Goal: Task Accomplishment & Management: Manage account settings

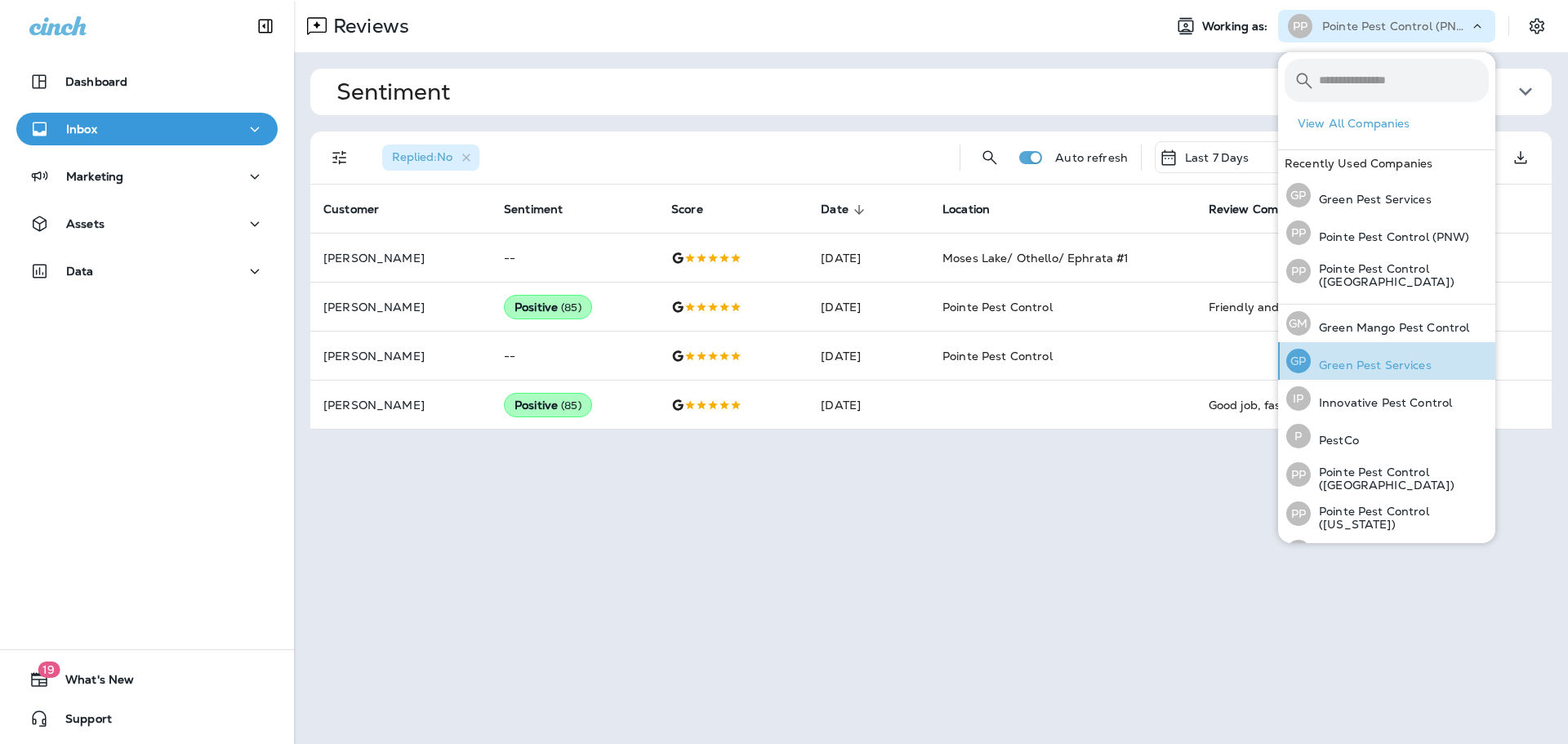
click at [1388, 370] on p "Green Pest Services" at bounding box center [1371, 365] width 121 height 13
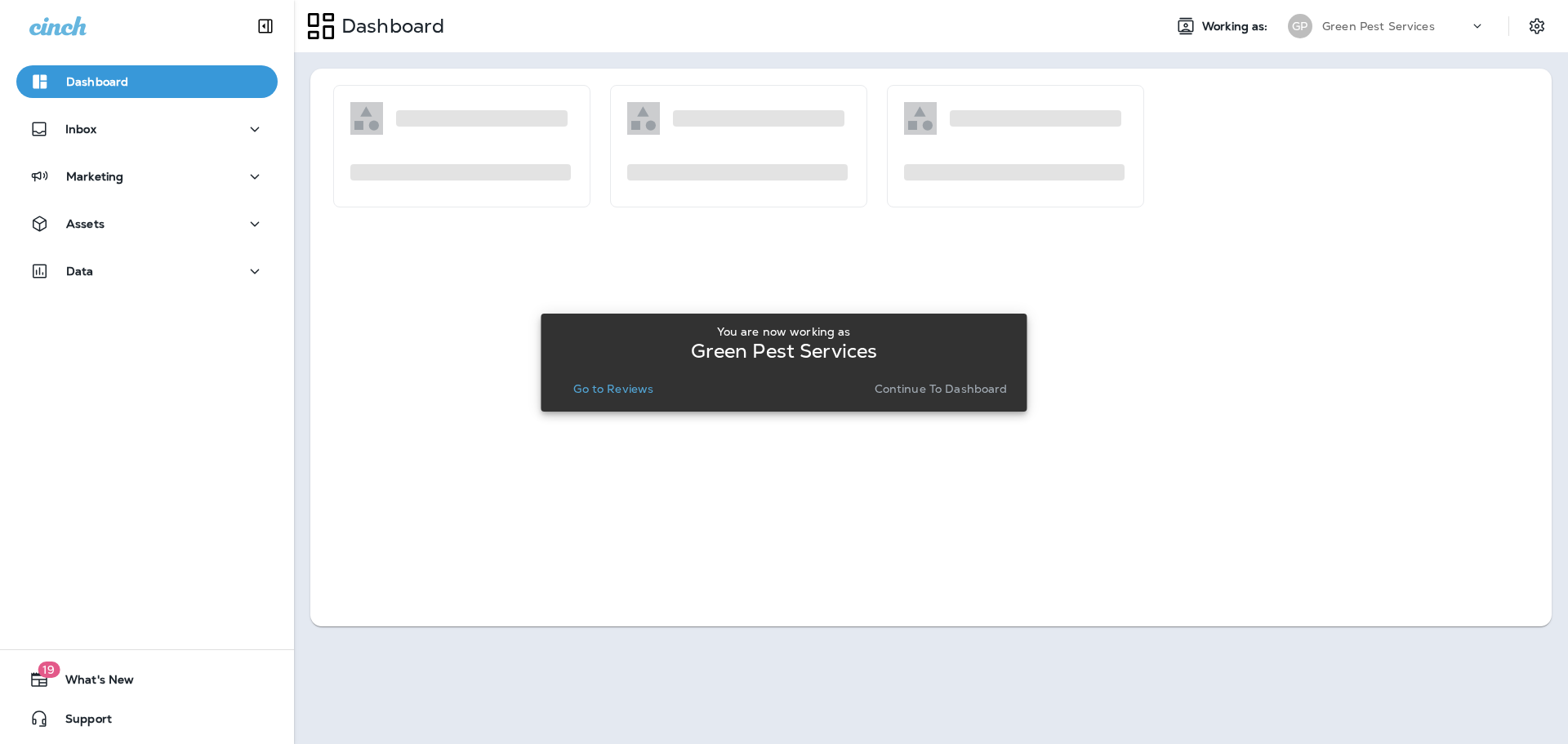
click at [625, 388] on p "Go to Reviews" at bounding box center [613, 388] width 80 height 13
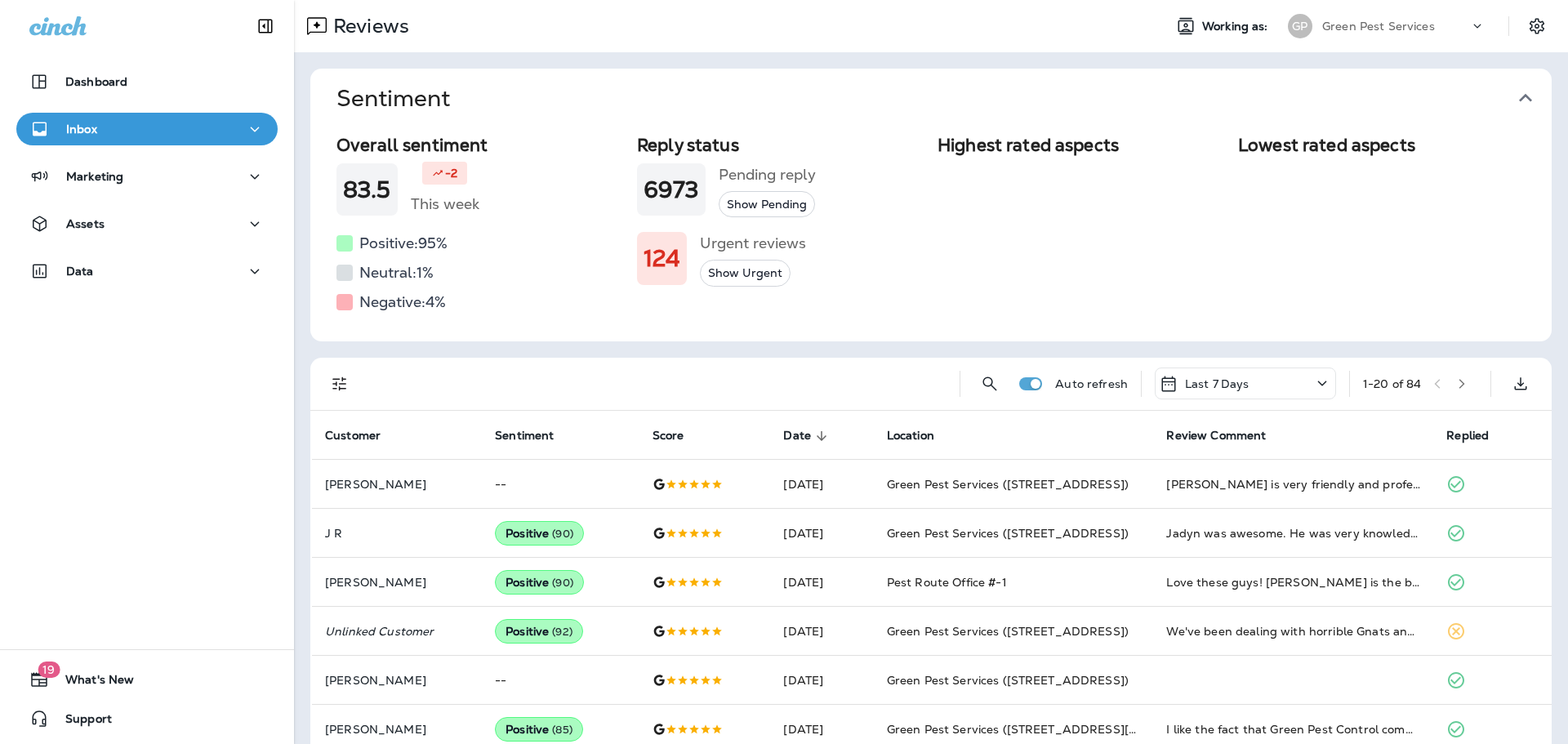
click at [1537, 90] on icon "button" at bounding box center [1525, 98] width 26 height 26
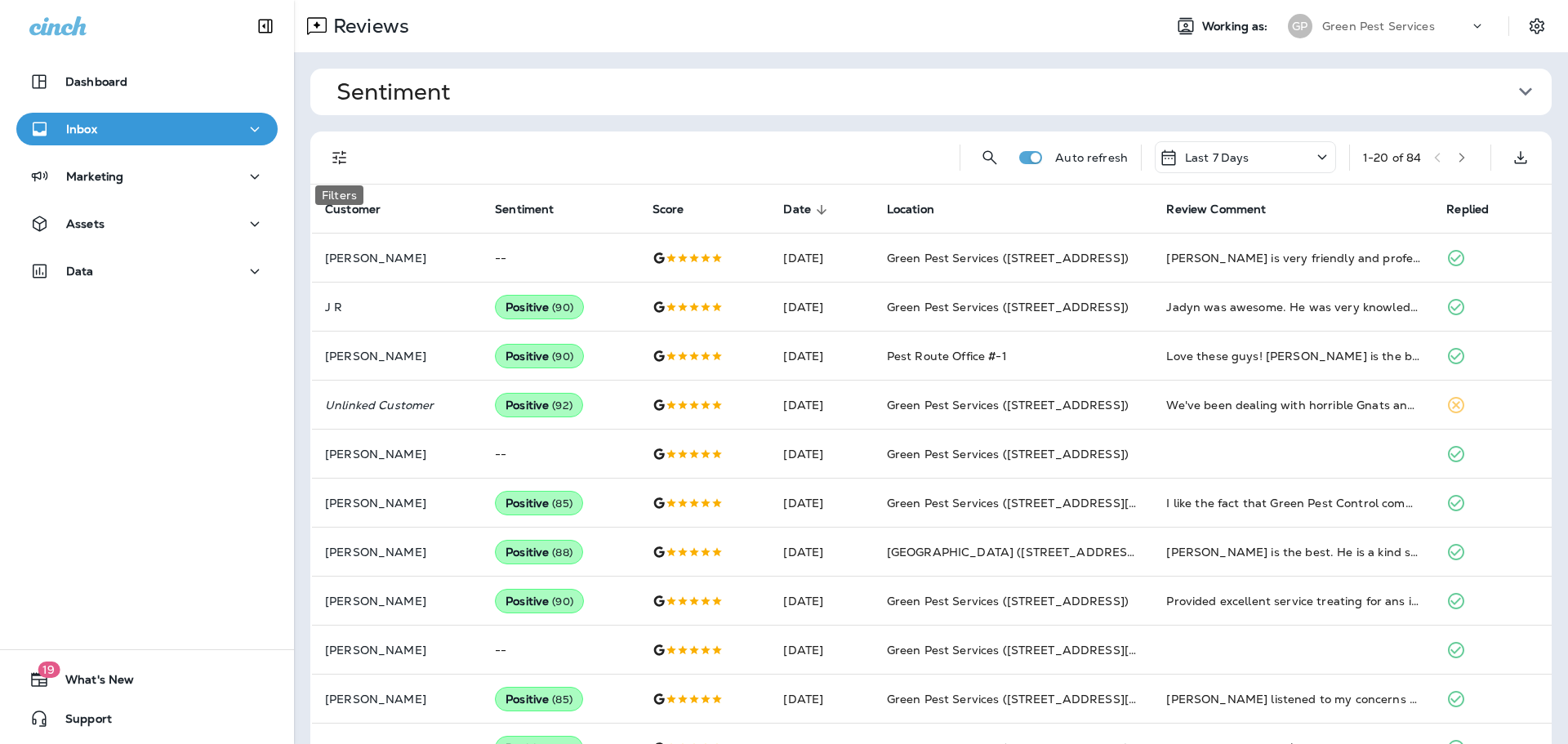
click at [331, 156] on icon "Filters" at bounding box center [340, 158] width 20 height 20
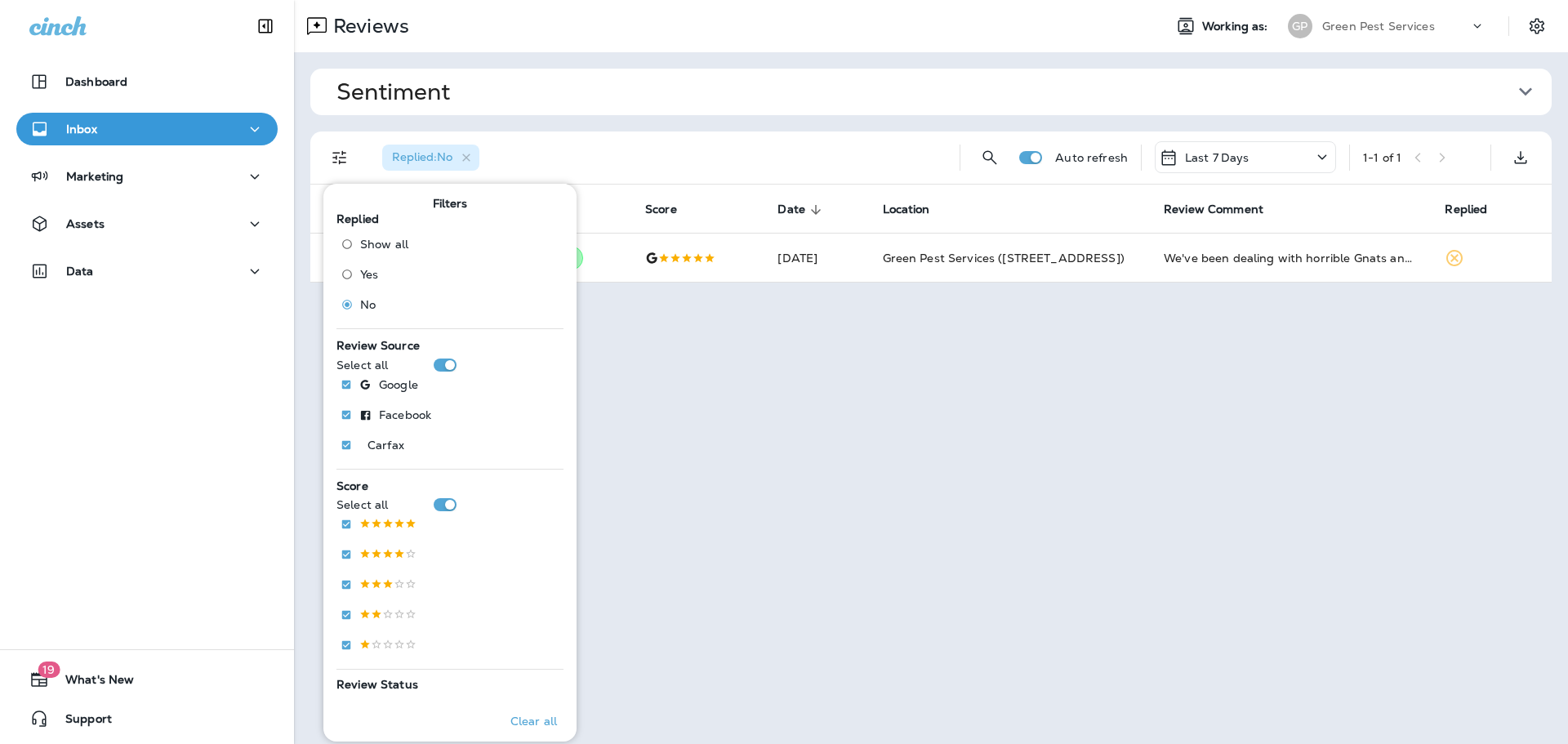
click at [703, 137] on div "Replied : No" at bounding box center [658, 158] width 577 height 53
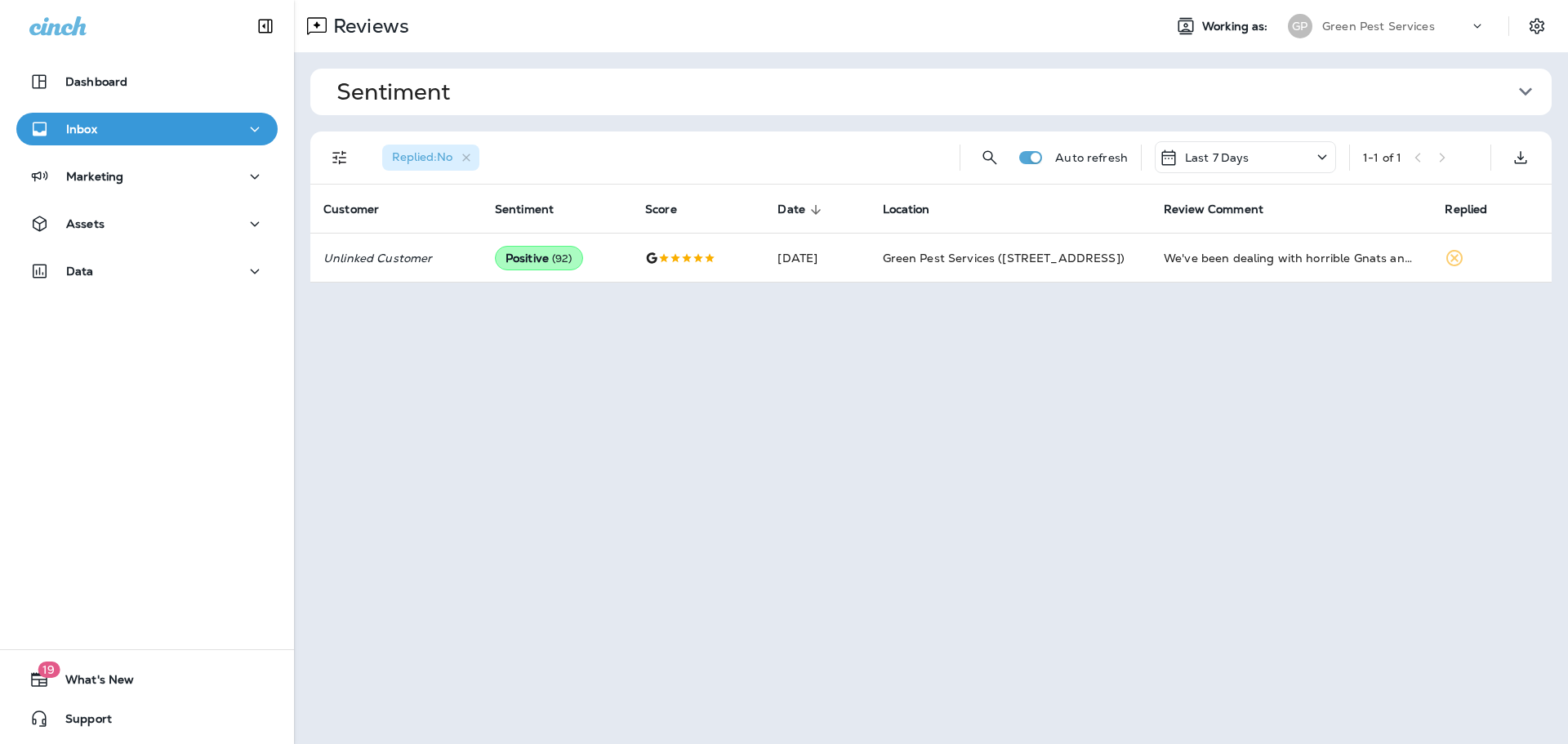
click at [1398, 36] on div "Green Pest Services" at bounding box center [1396, 25] width 147 height 24
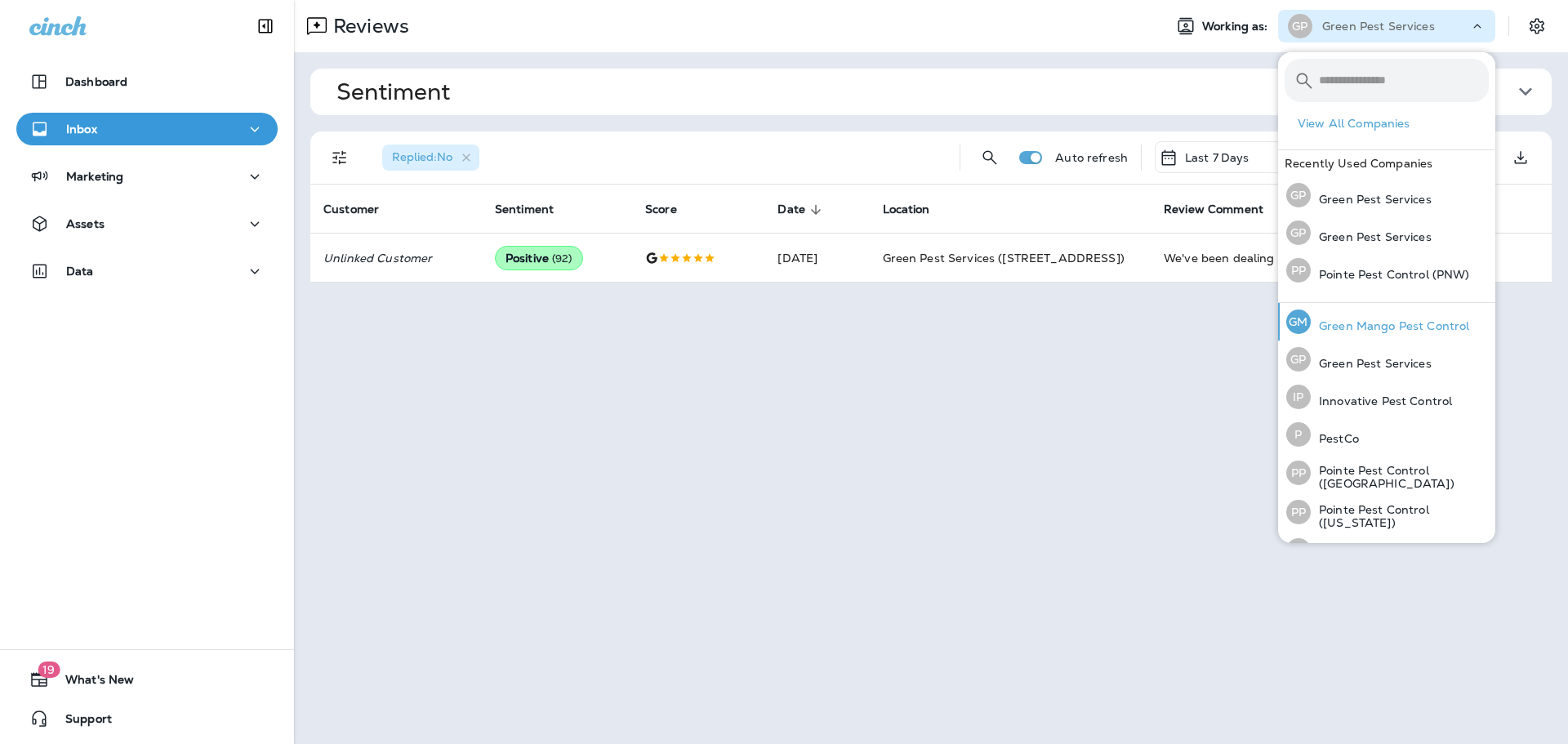
click at [1352, 316] on div "[PERSON_NAME] Mango Pest Control" at bounding box center [1377, 321] width 196 height 37
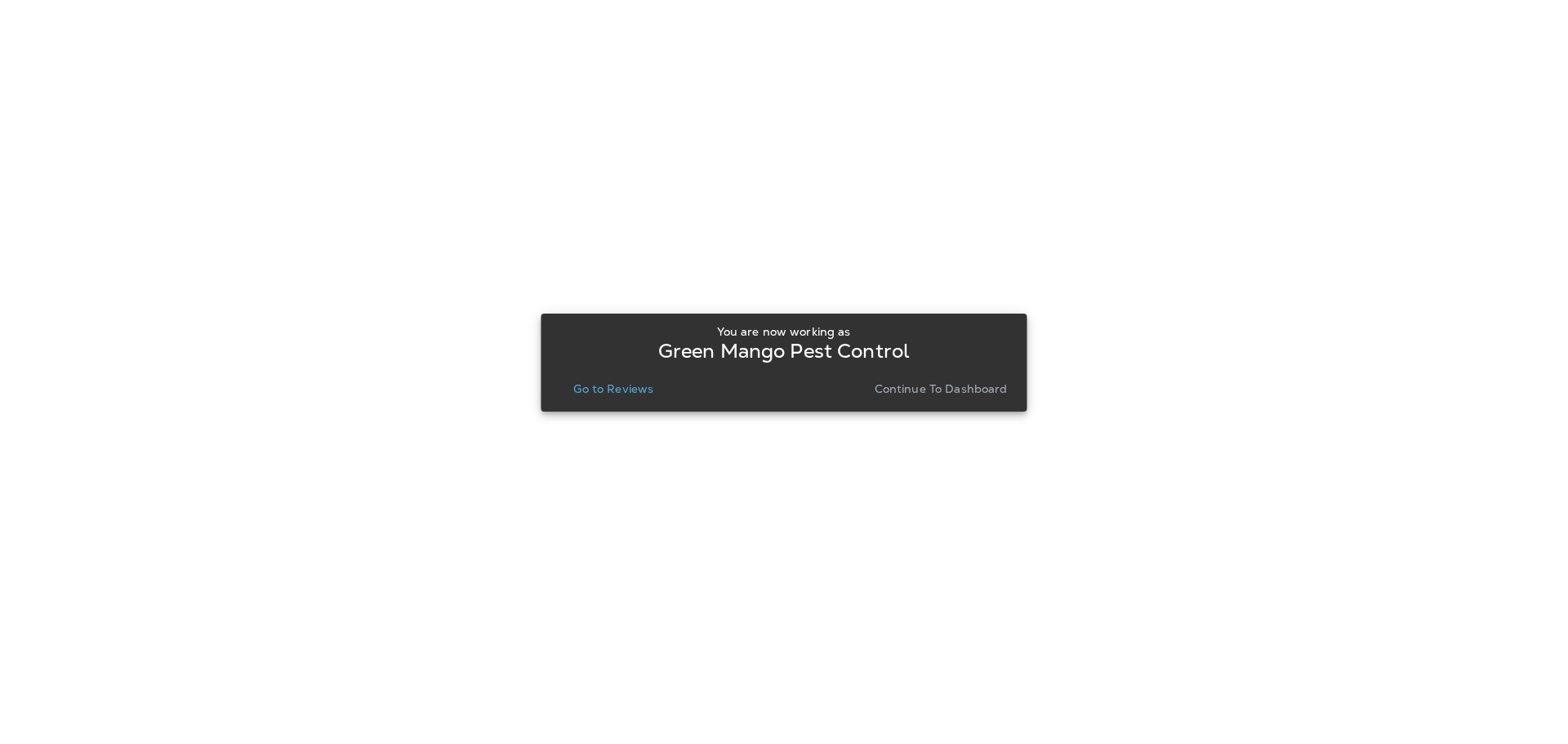
click at [601, 391] on p "Go to Reviews" at bounding box center [613, 388] width 80 height 13
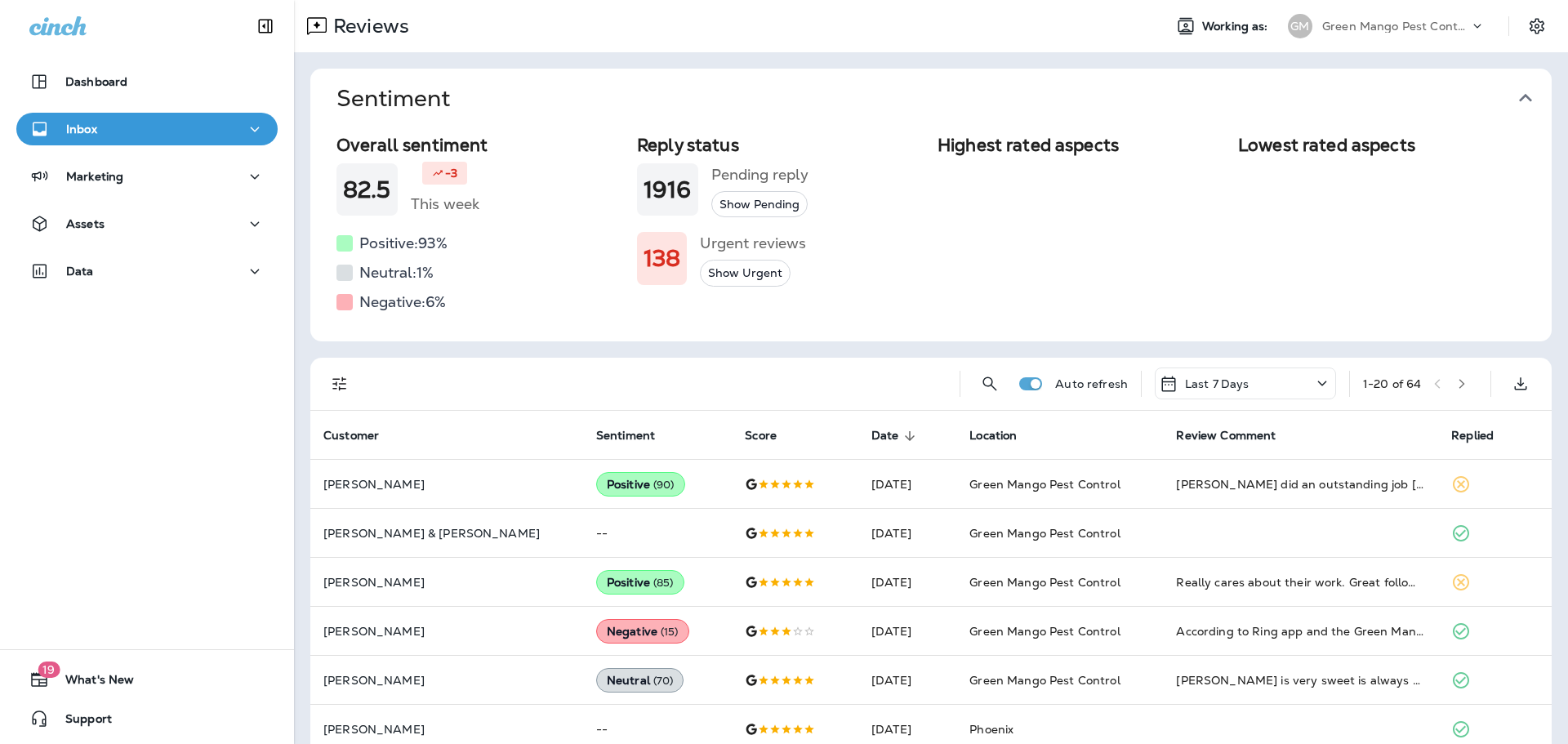
click at [345, 377] on icon "Filters" at bounding box center [340, 384] width 20 height 20
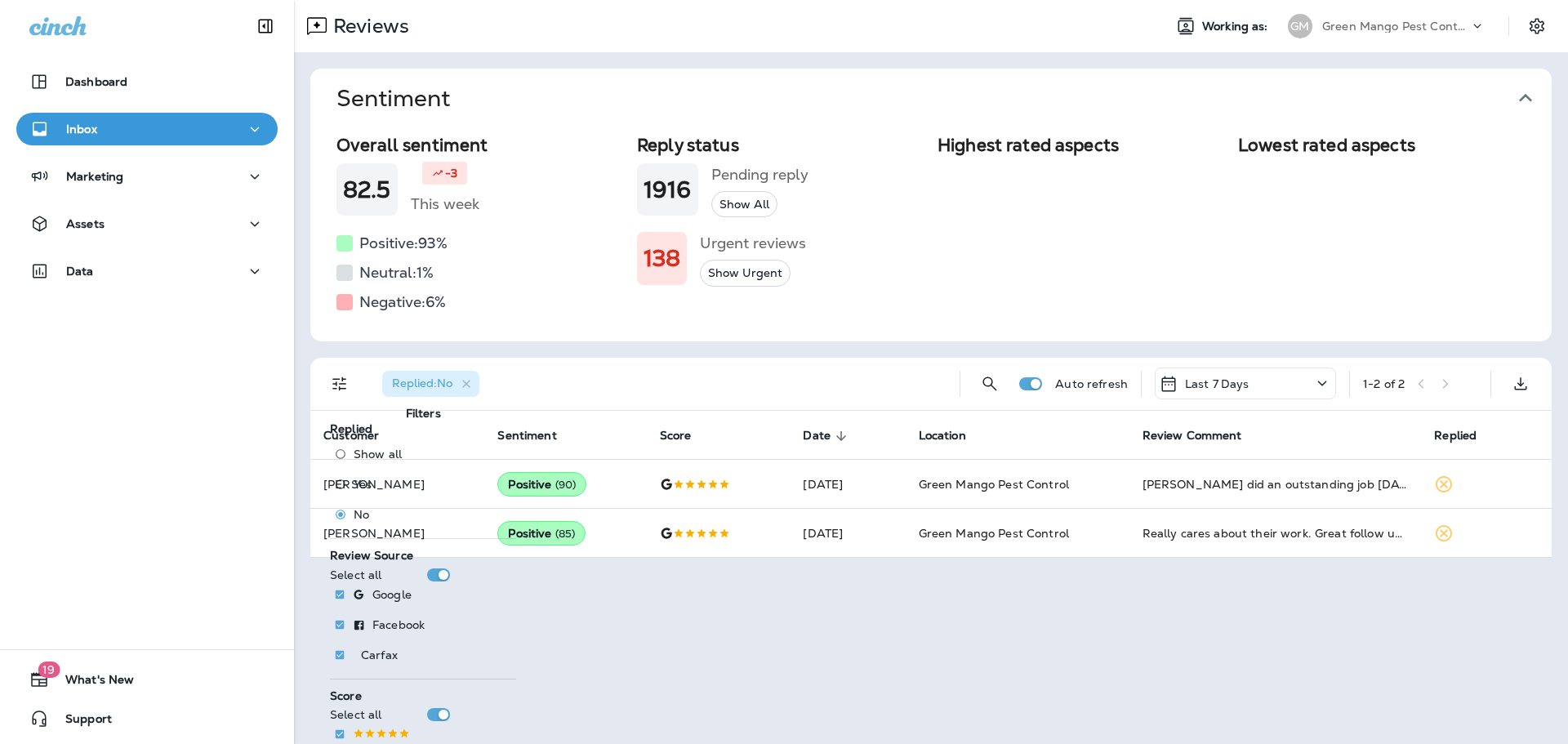
click at [828, 364] on div "Replied : No" at bounding box center [658, 384] width 577 height 53
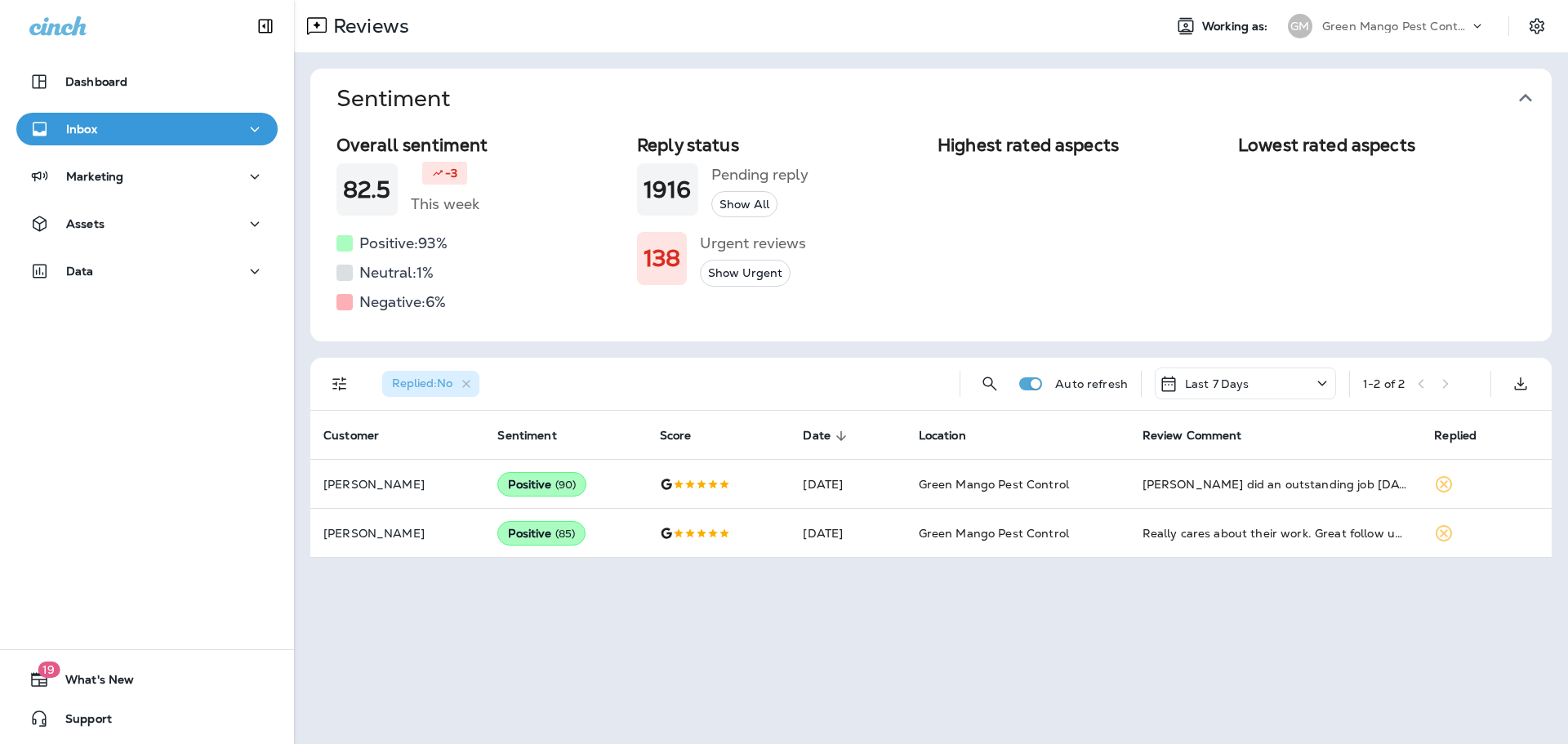
click at [1475, 24] on icon at bounding box center [1477, 26] width 16 height 16
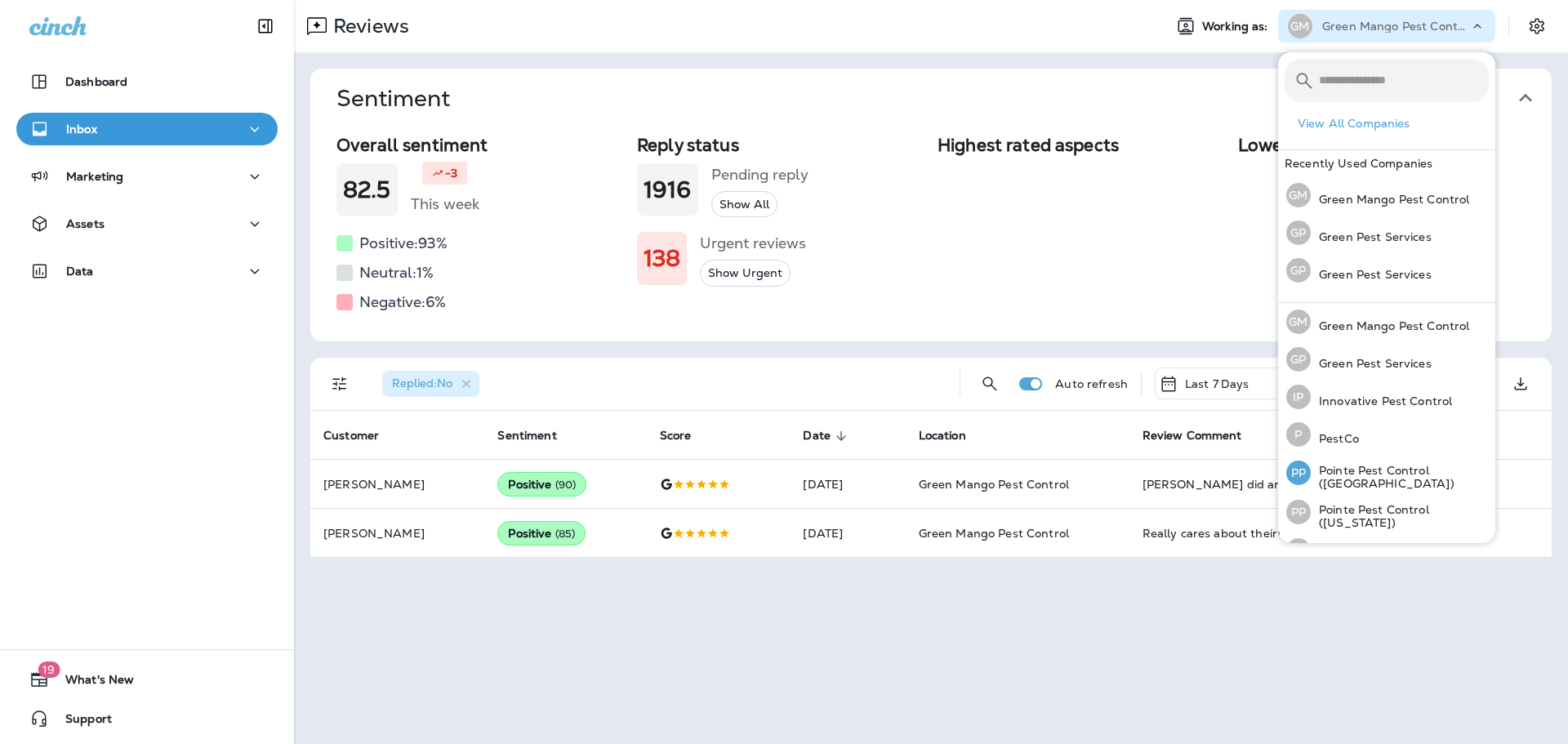
scroll to position [67, 0]
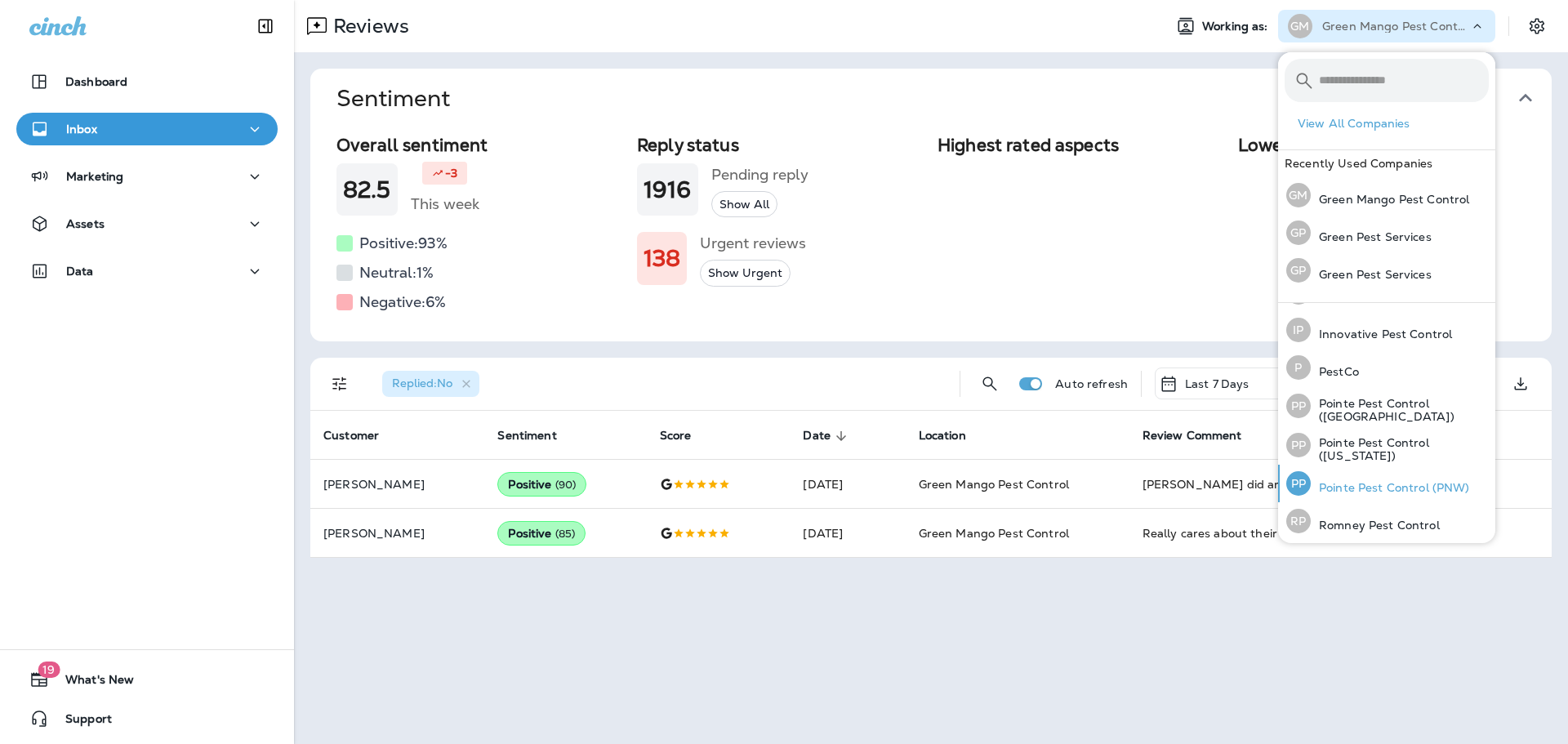
click at [1399, 484] on p "Pointe Pest Control (PNW)" at bounding box center [1391, 487] width 160 height 13
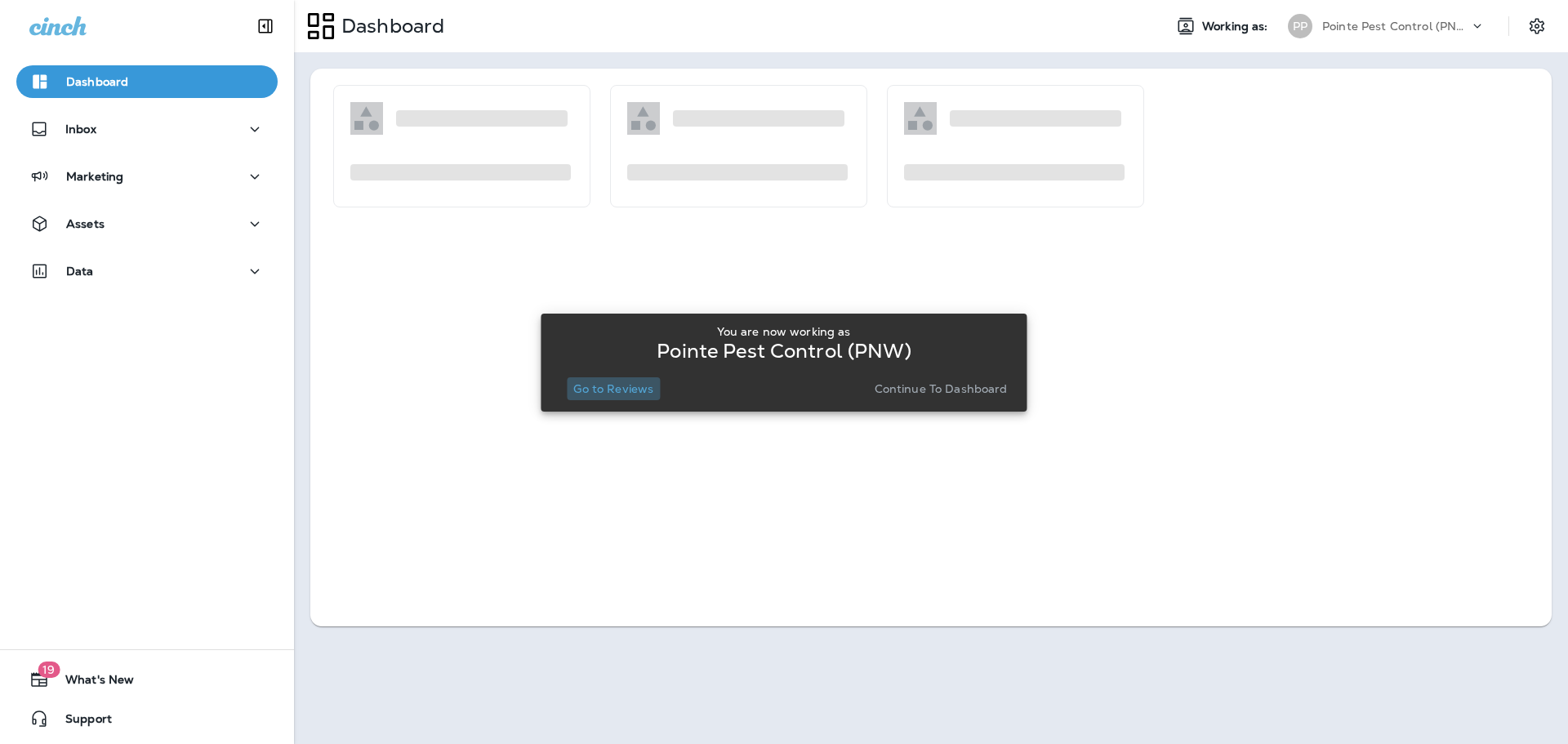
click at [626, 384] on p "Go to Reviews" at bounding box center [613, 388] width 80 height 13
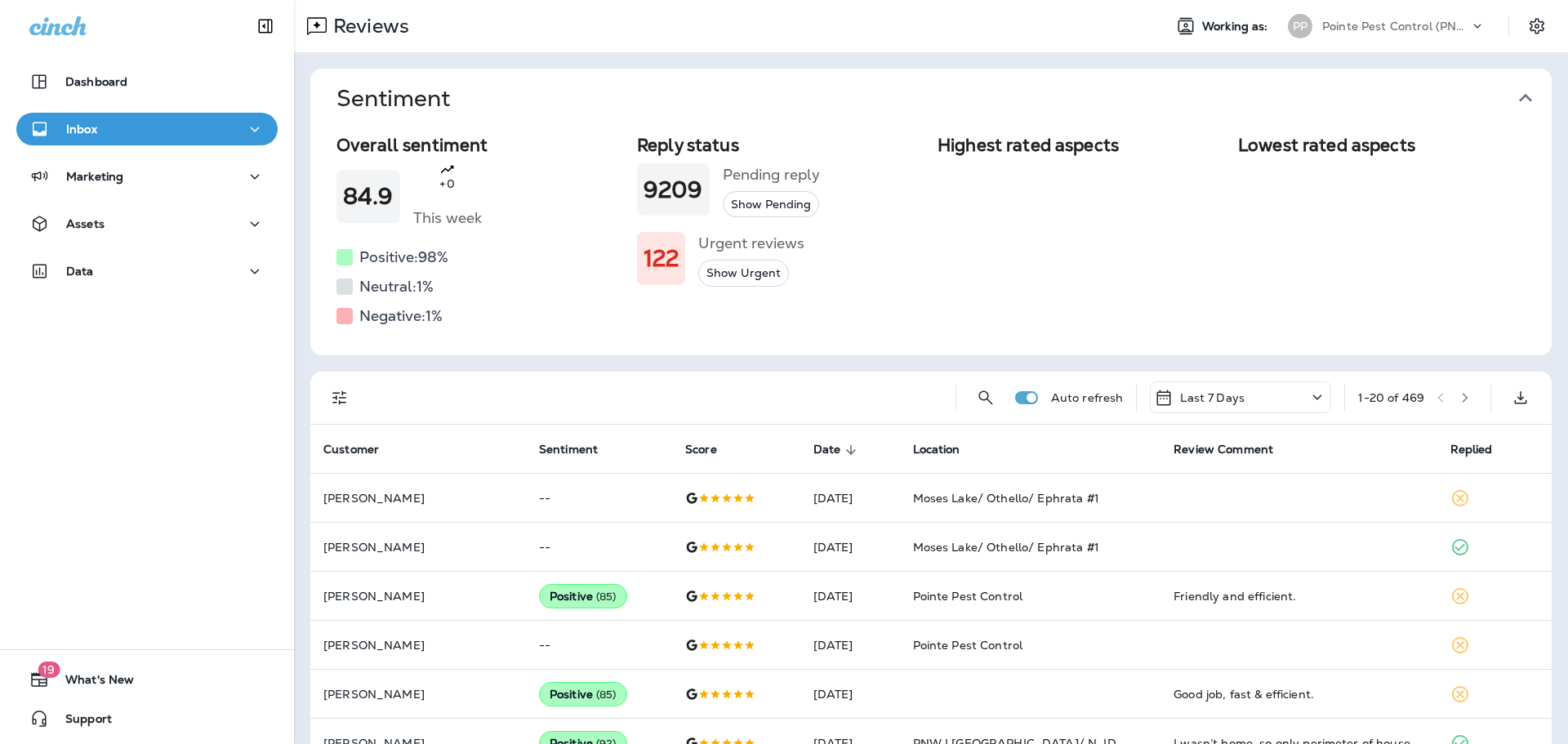
click at [1505, 93] on span "Sentiment" at bounding box center [925, 99] width 1176 height 27
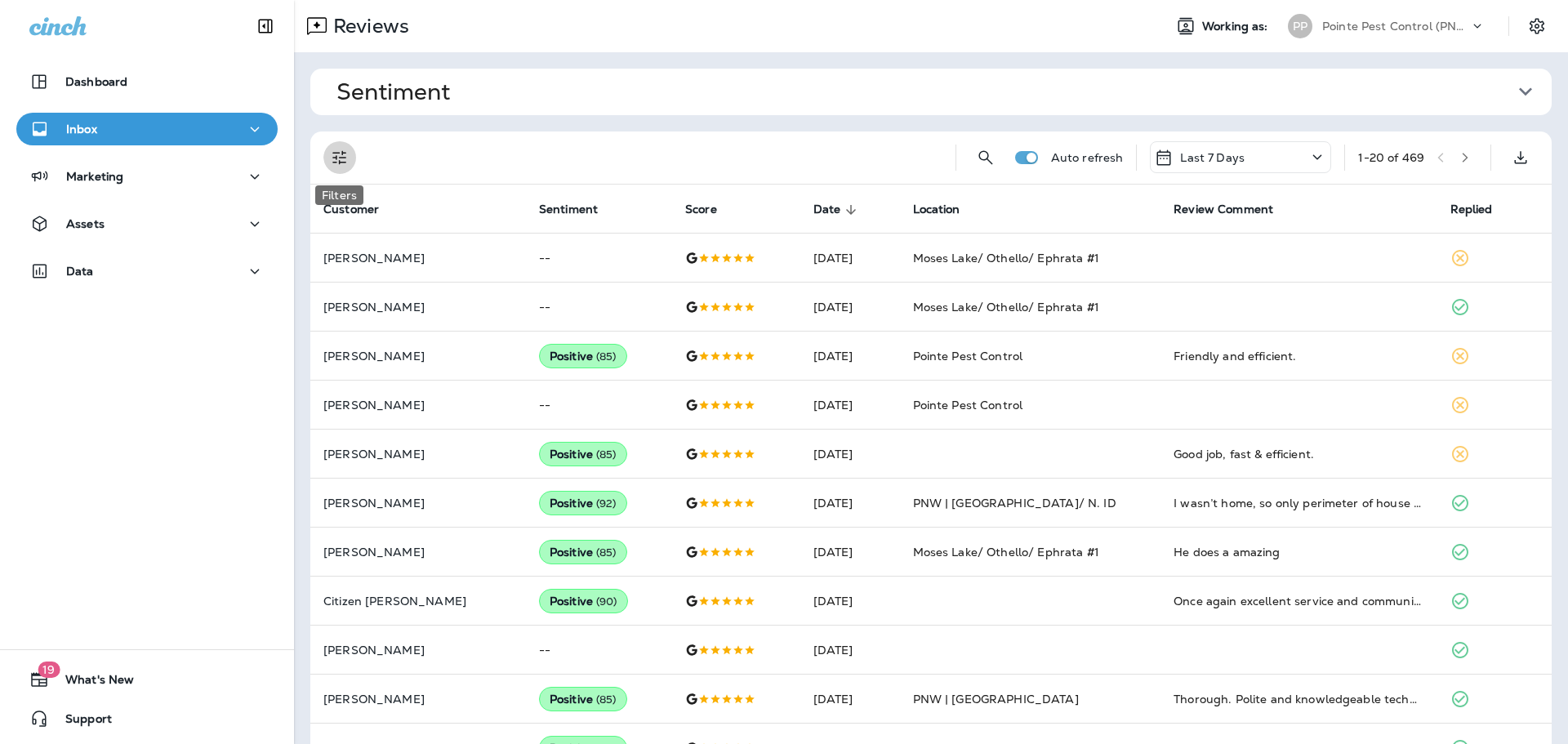
click at [343, 148] on icon "Filters" at bounding box center [340, 158] width 20 height 20
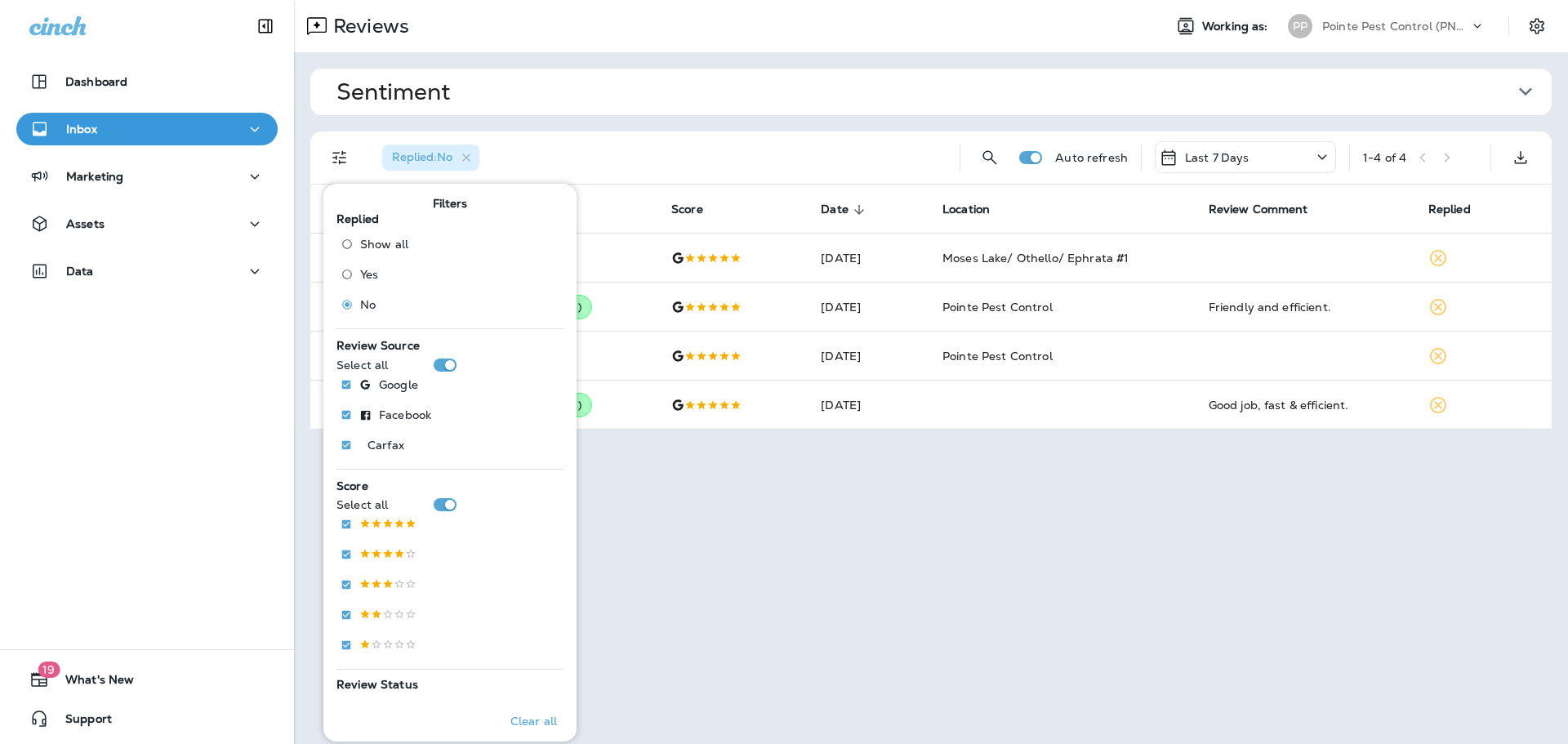
click at [724, 130] on div "Sentiment Overall sentiment 84.9 +0 This week Positive: 98 % Neutral: 1 % Negat…" at bounding box center [931, 250] width 1274 height 394
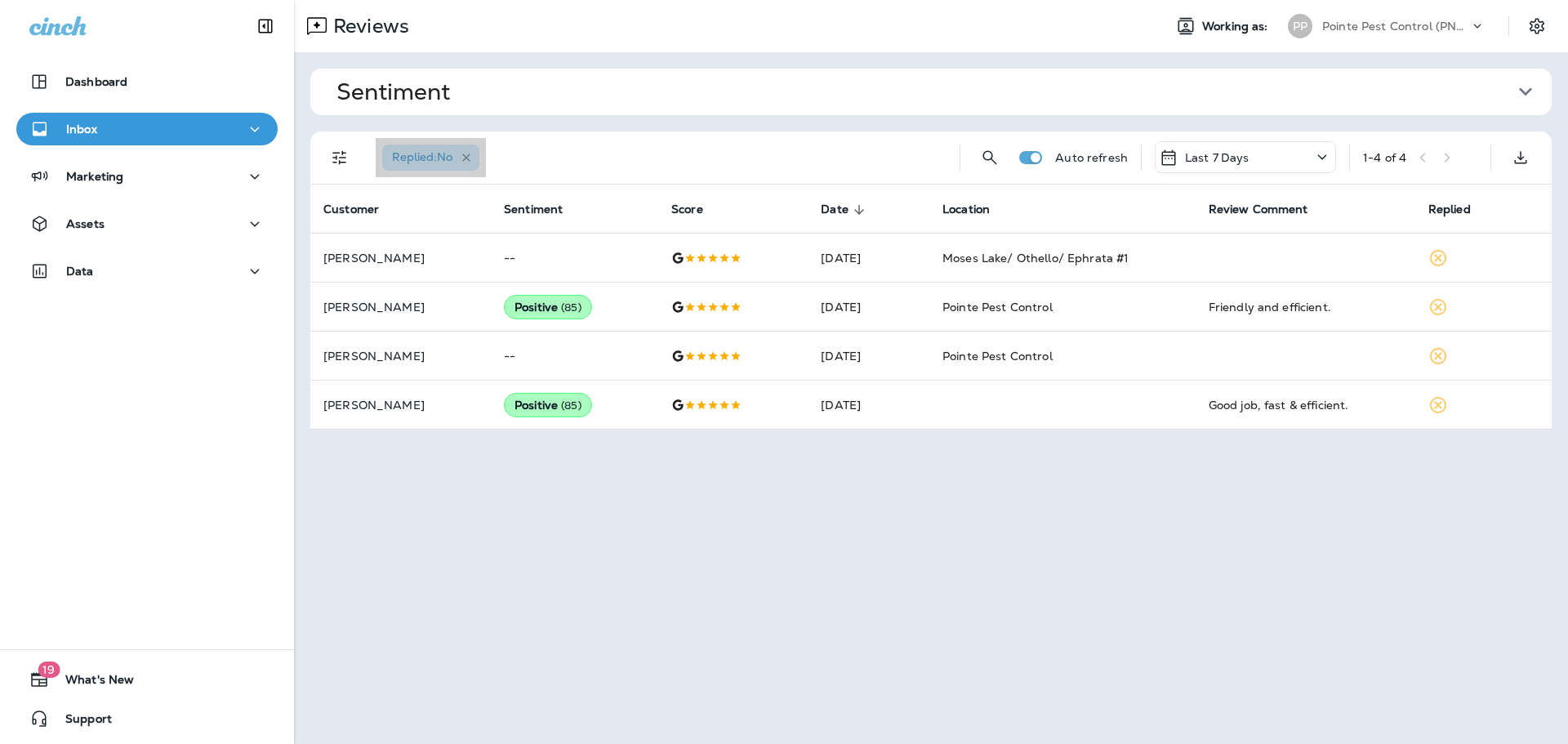
click at [469, 158] on icon "button" at bounding box center [466, 157] width 8 height 8
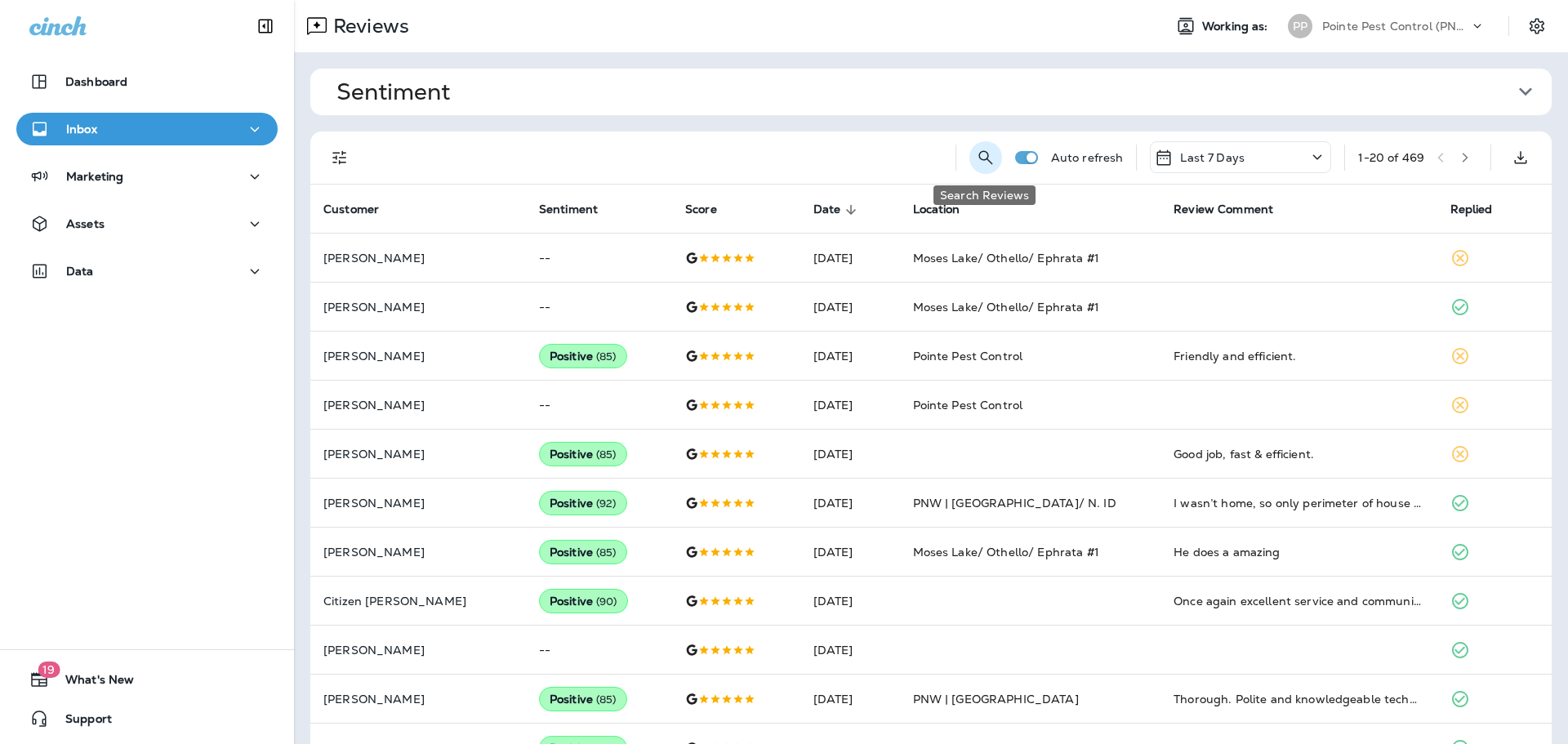
click at [971, 155] on button "Search Reviews" at bounding box center [985, 158] width 33 height 33
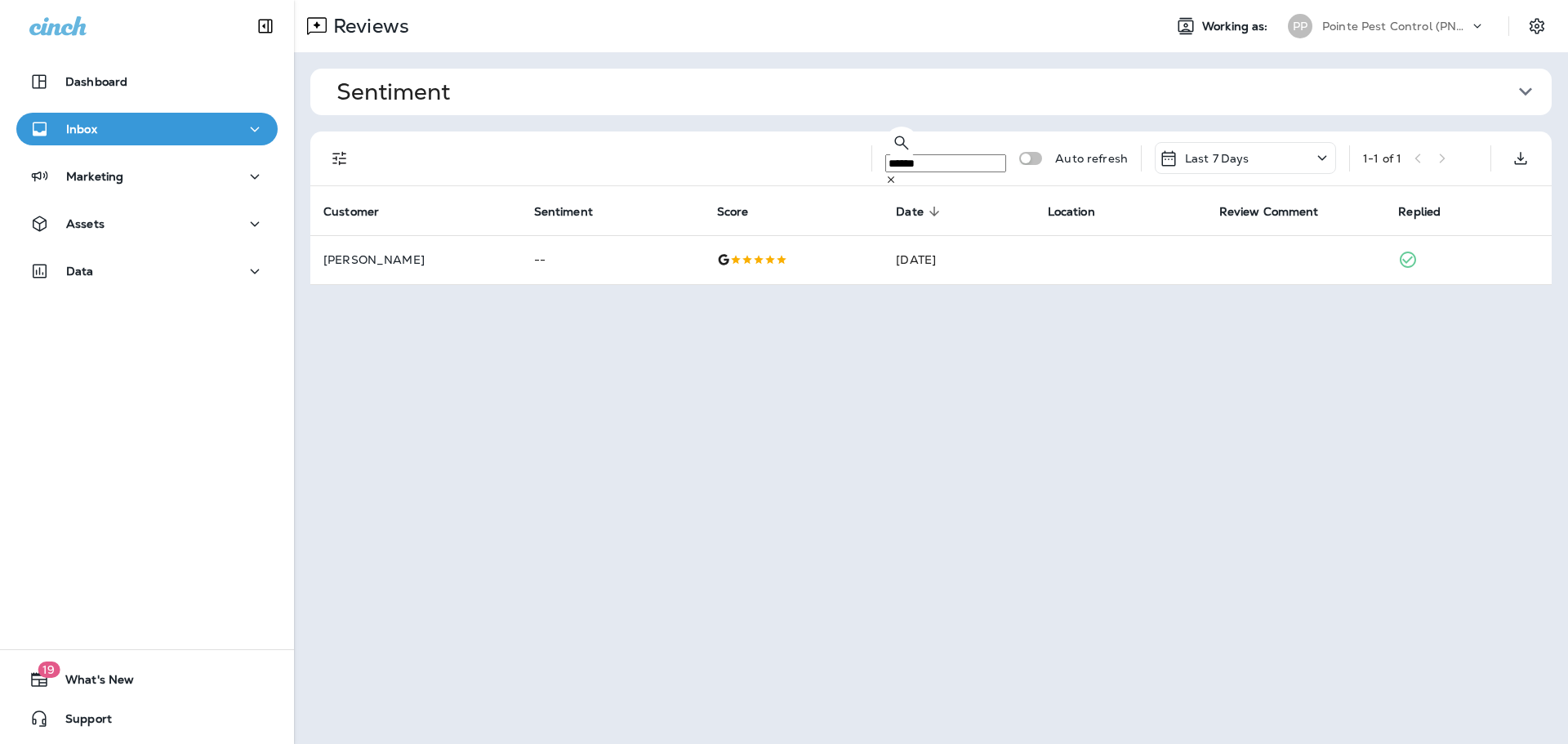
type input "******"
click at [895, 176] on icon at bounding box center [890, 179] width 6 height 6
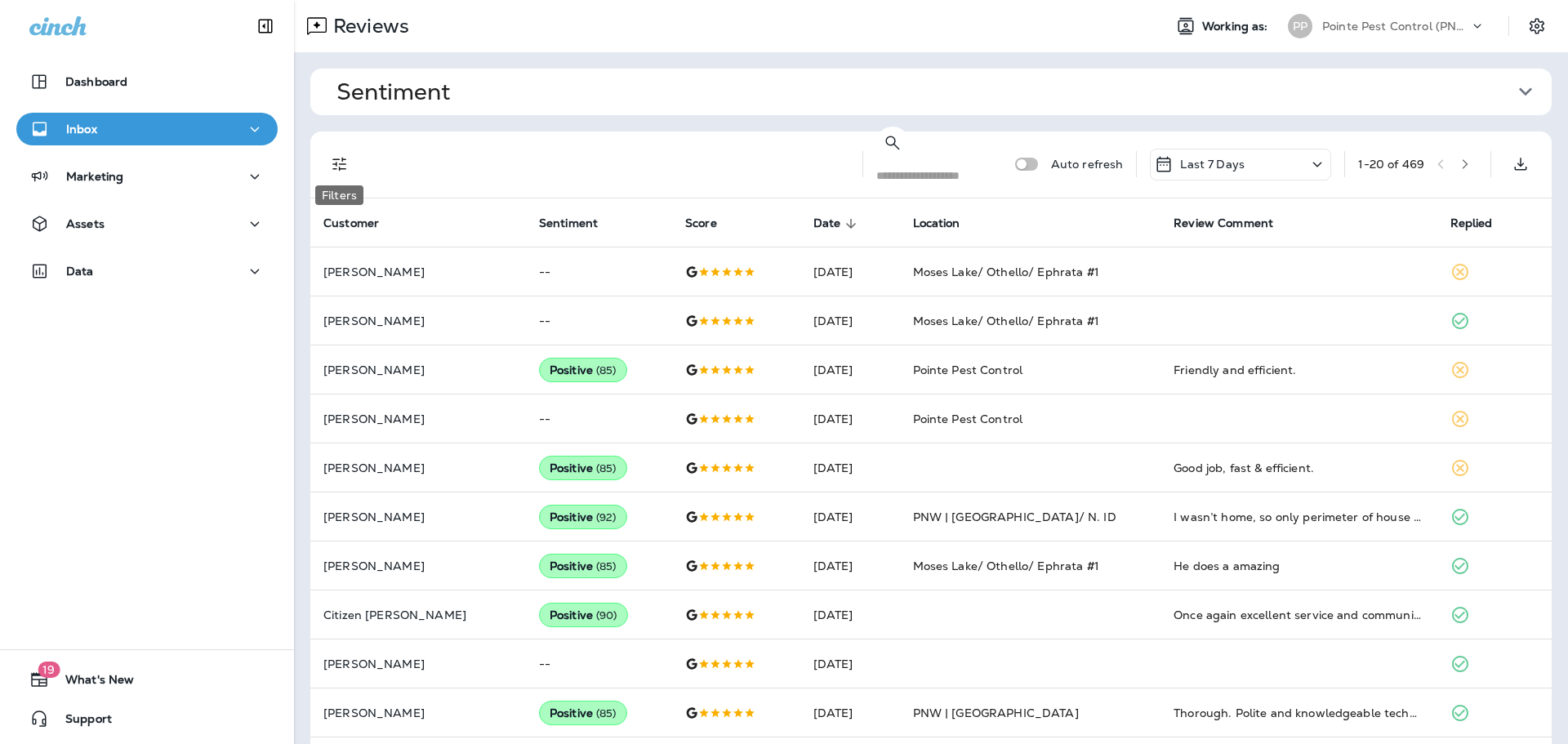
click at [331, 154] on icon "Filters" at bounding box center [340, 164] width 20 height 20
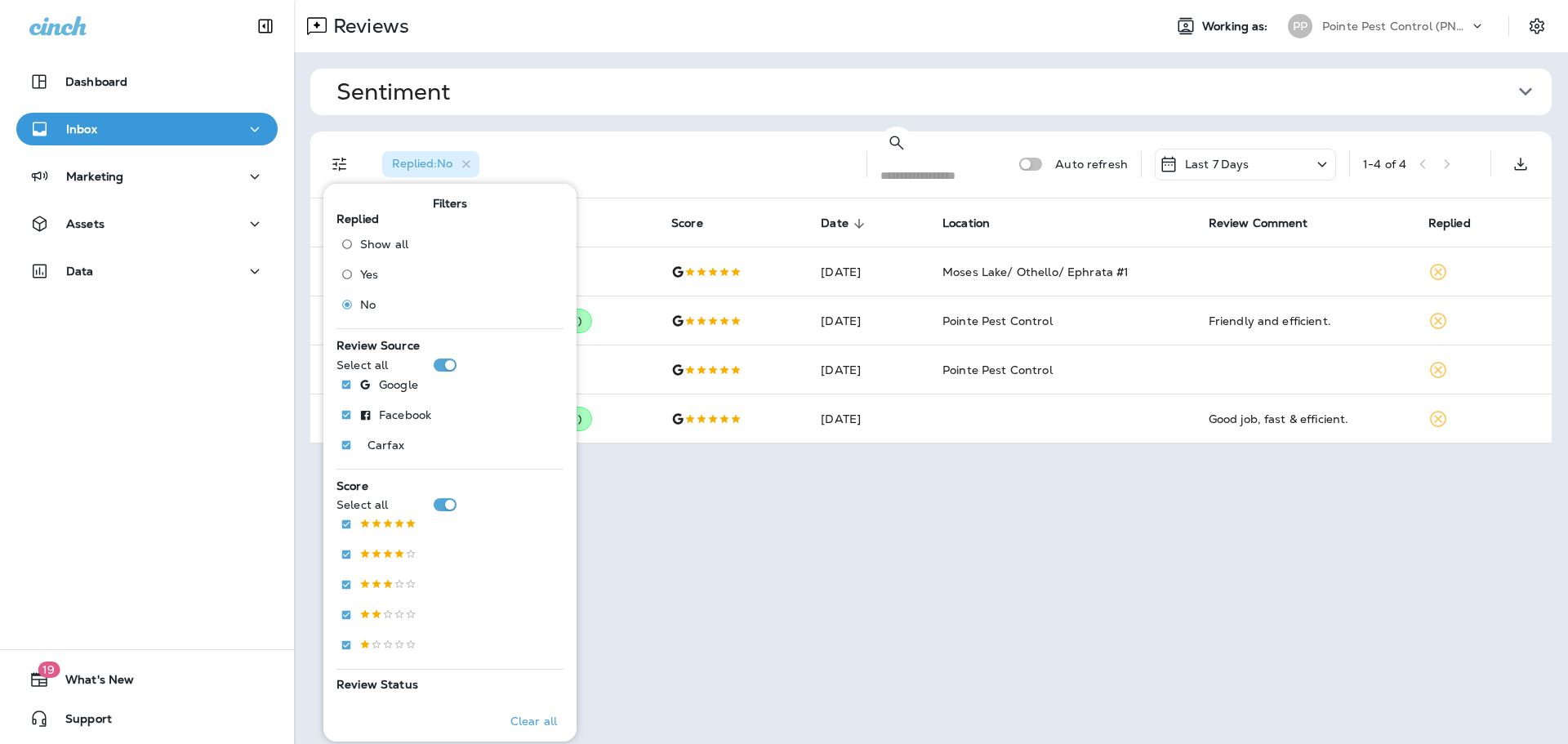
click at [693, 95] on span "Sentiment" at bounding box center [925, 92] width 1176 height 27
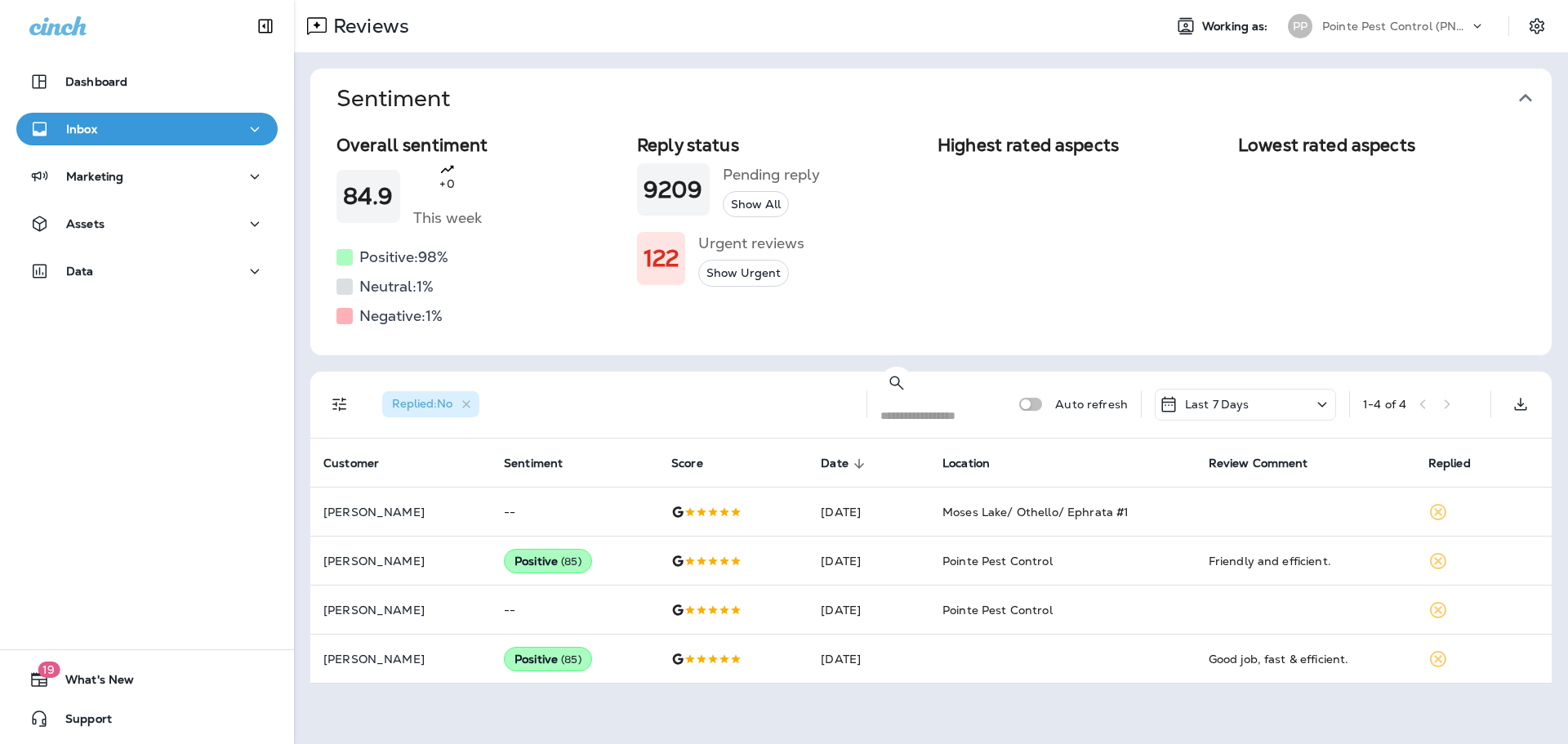
click at [664, 102] on span "Sentiment" at bounding box center [925, 99] width 1176 height 27
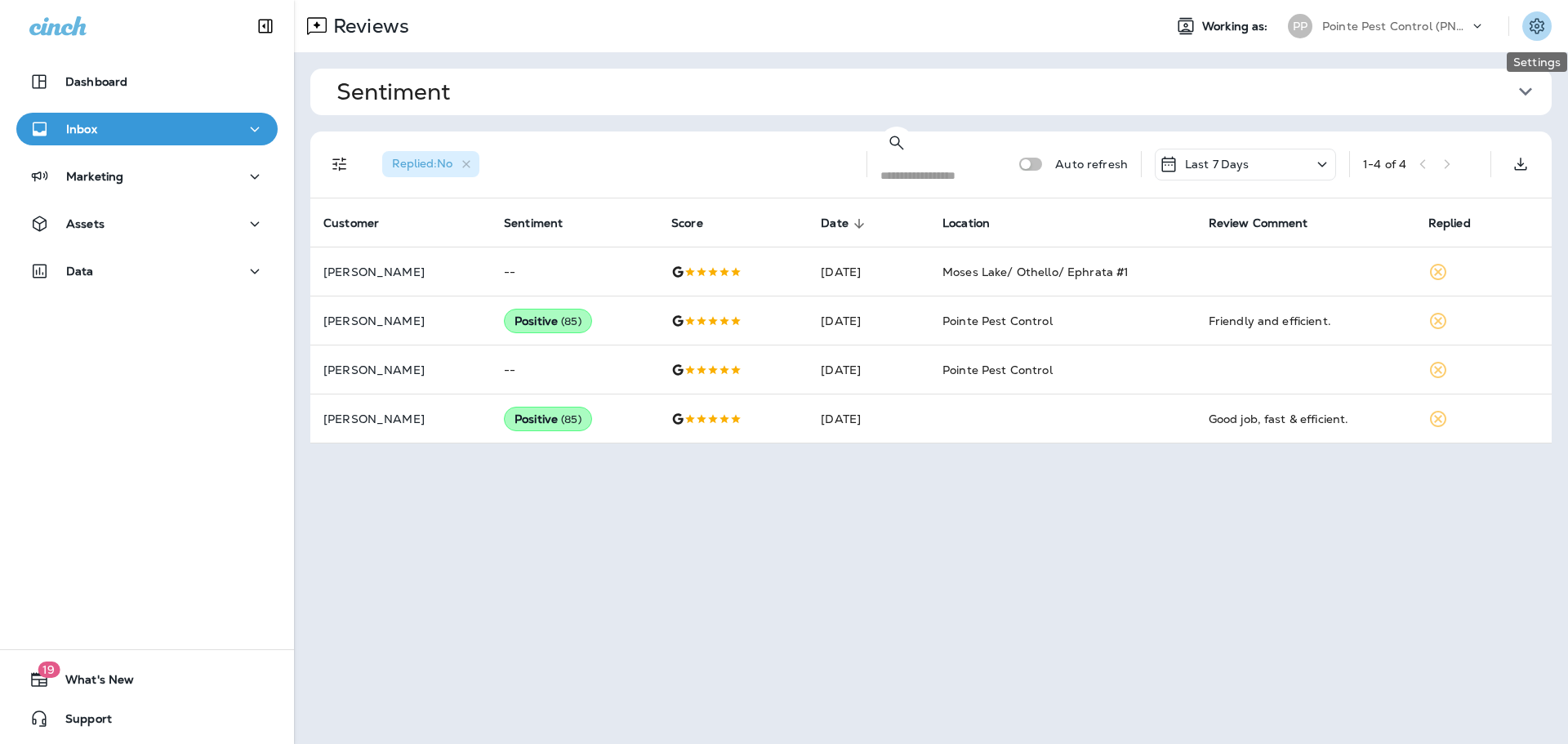
click at [1534, 27] on icon "Settings" at bounding box center [1537, 26] width 20 height 20
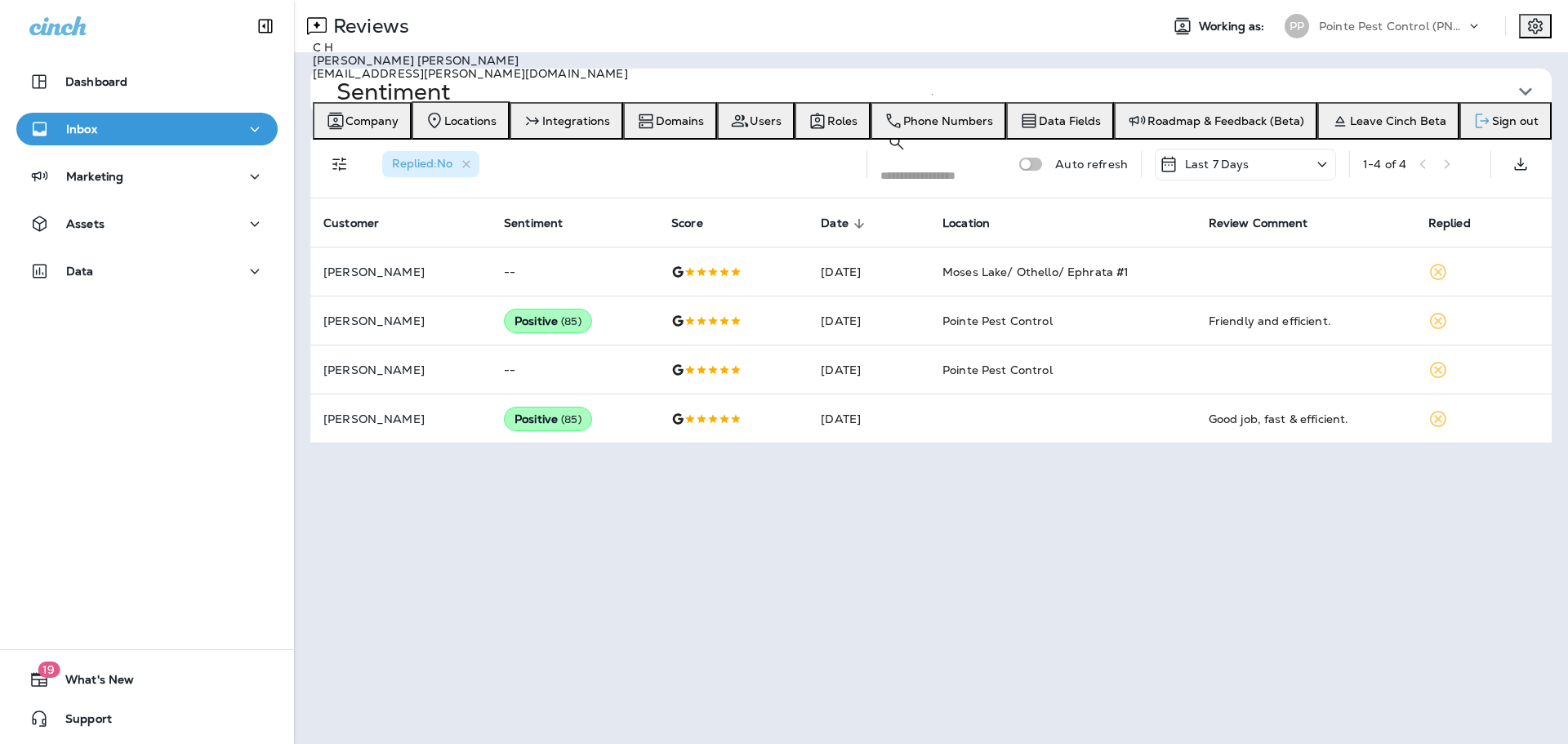
click at [1466, 137] on div "Sign out" at bounding box center [1505, 121] width 79 height 33
